Goal: Find specific page/section: Find specific page/section

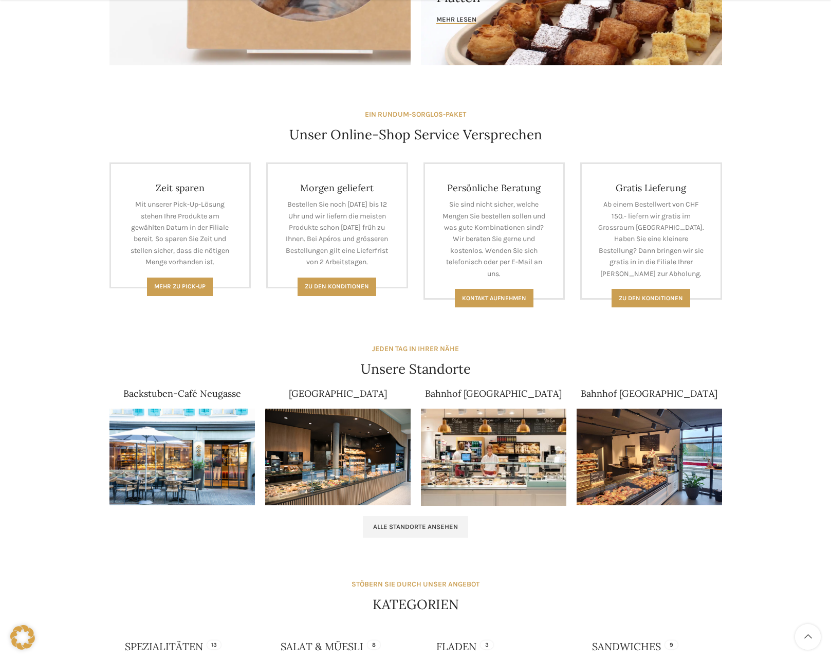
scroll to position [462, 0]
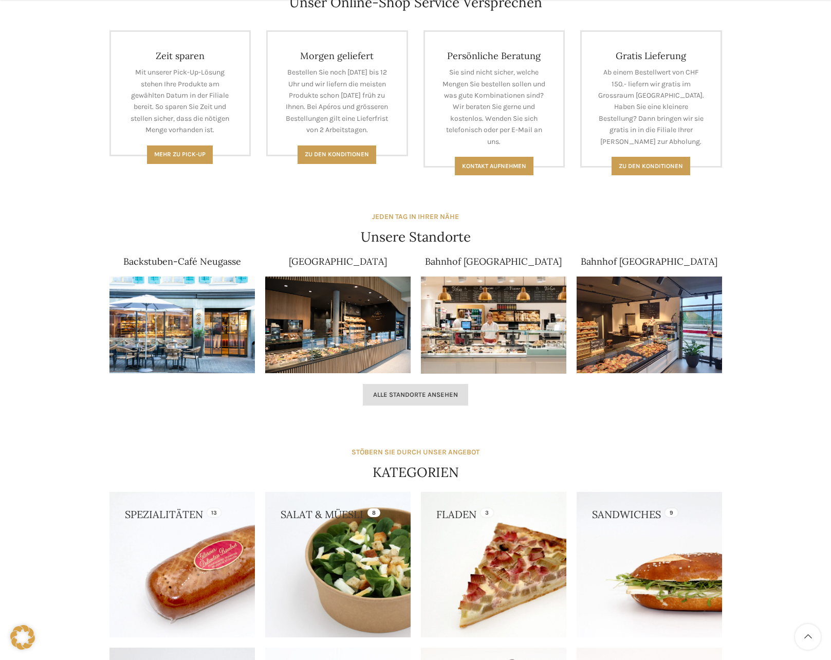
click at [413, 399] on link "Alle Standorte ansehen" at bounding box center [415, 395] width 105 height 22
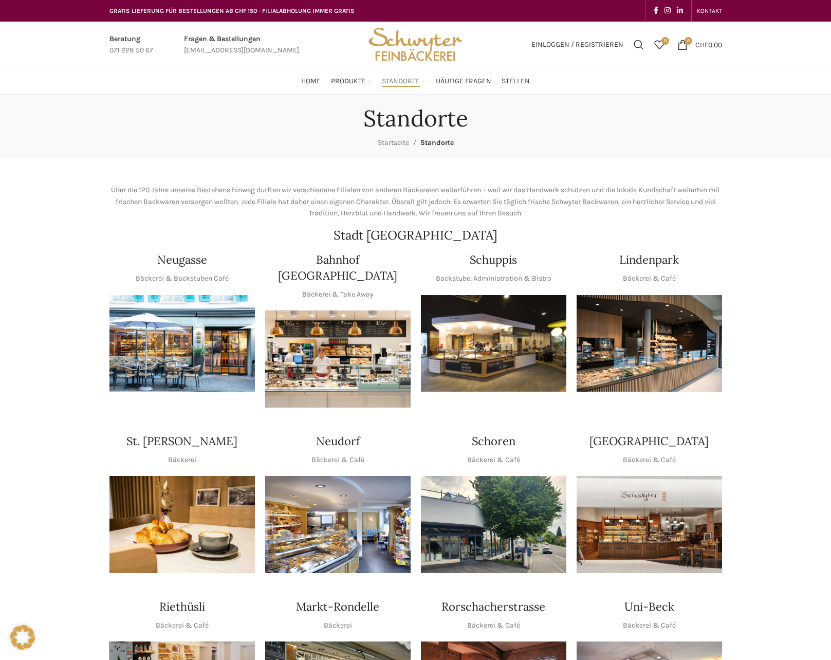
click at [340, 500] on img "1 / 1" at bounding box center [337, 524] width 145 height 97
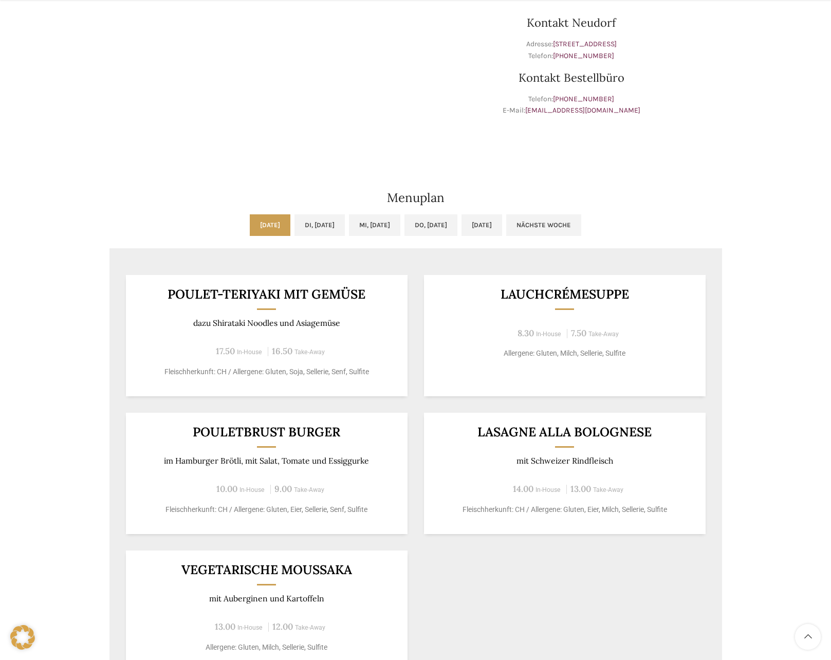
scroll to position [360, 0]
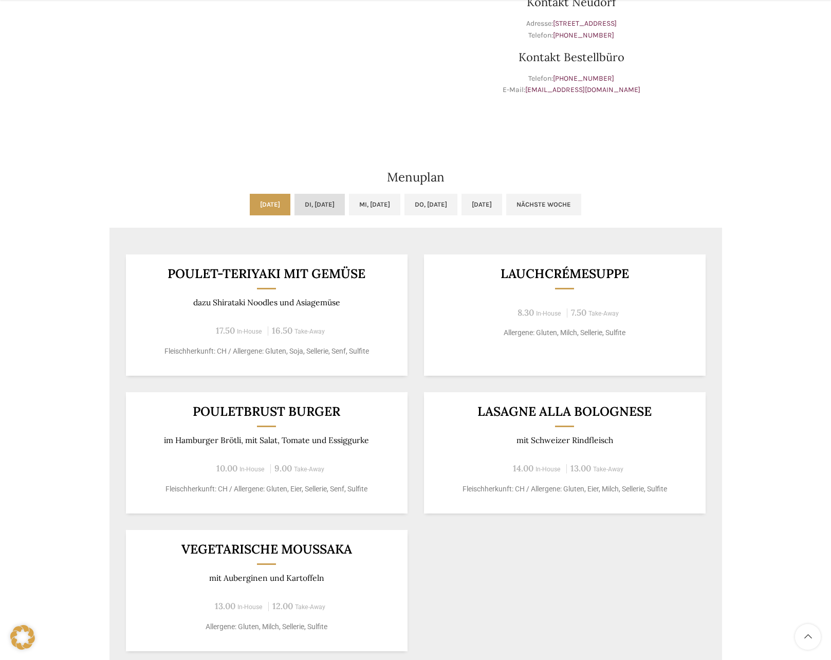
click at [310, 197] on link "Di, 14.10.2025" at bounding box center [319, 205] width 50 height 22
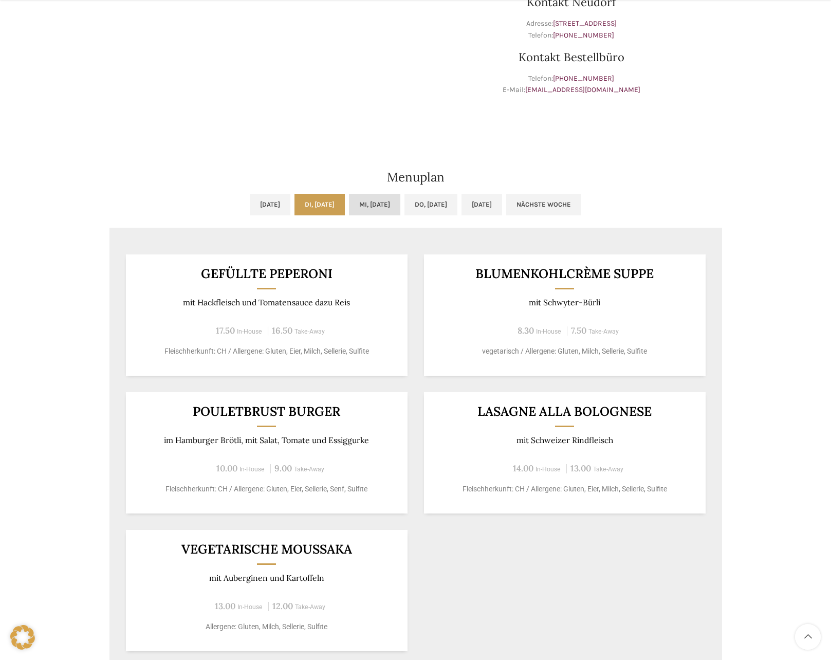
click at [384, 207] on link "Mi, 15.10.2025" at bounding box center [374, 205] width 51 height 22
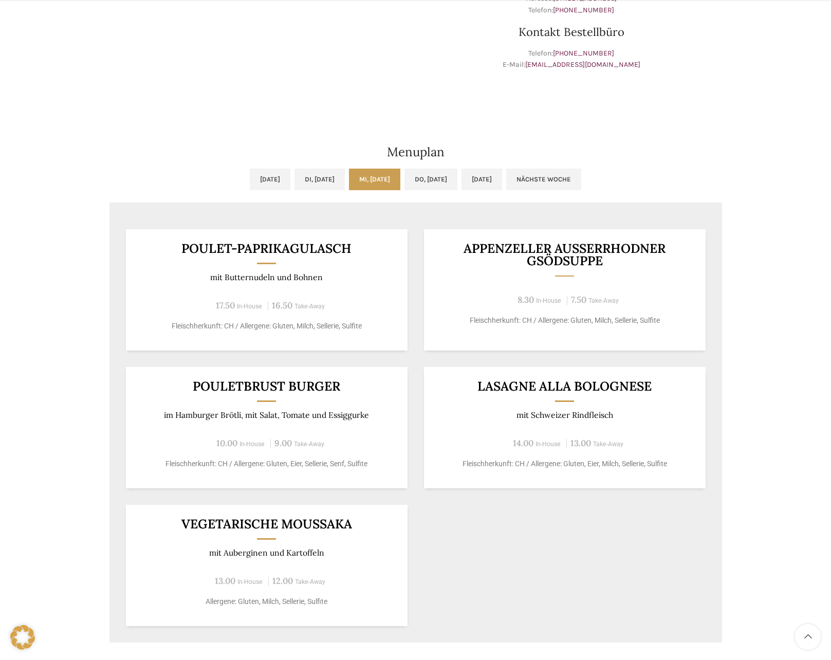
scroll to position [411, 0]
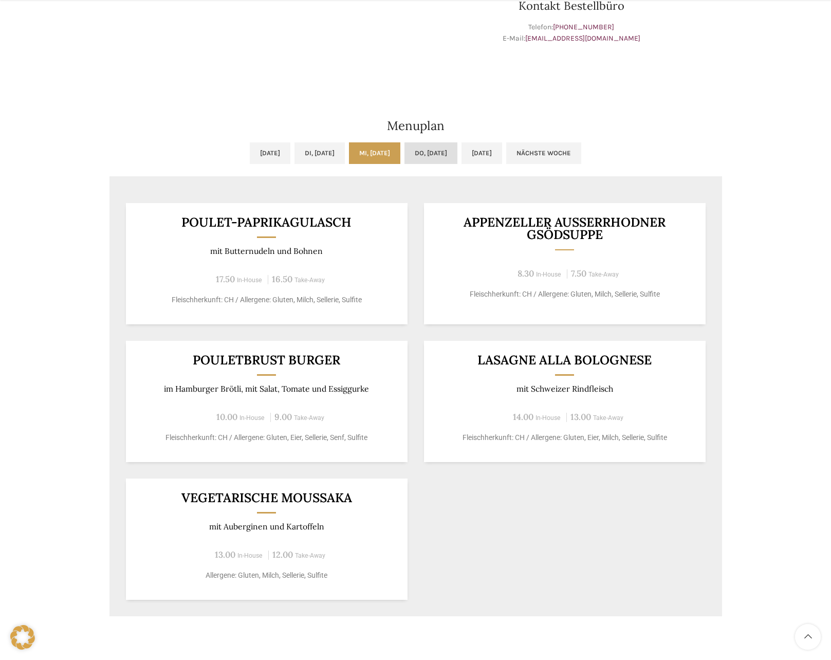
click at [445, 149] on link "Do, 16.10.2025" at bounding box center [430, 153] width 53 height 22
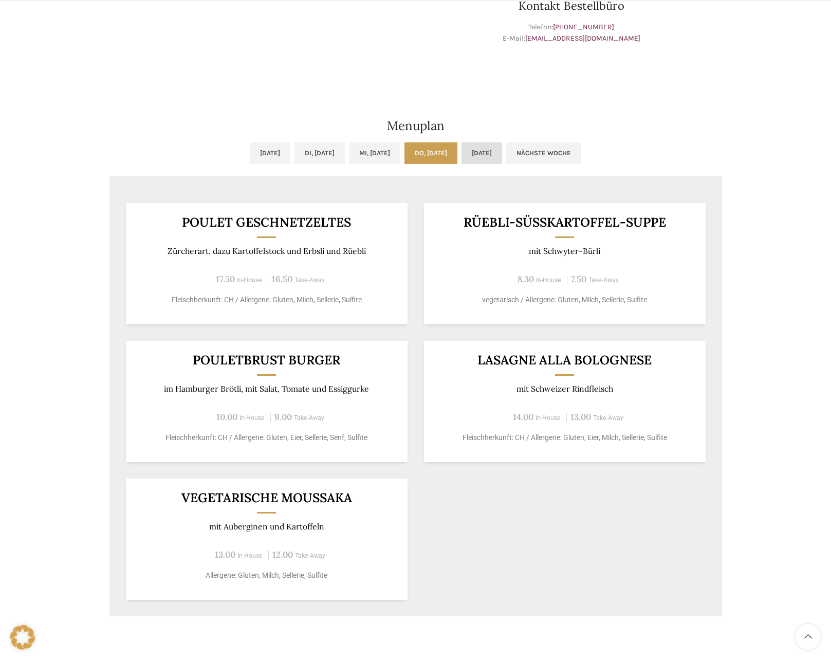
click at [502, 155] on link "Fr, 17.10.2025" at bounding box center [481, 153] width 41 height 22
